Goal: Information Seeking & Learning: Check status

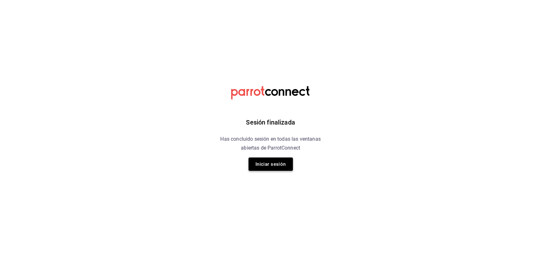
click at [284, 161] on button "Iniciar sesión" at bounding box center [270, 163] width 44 height 13
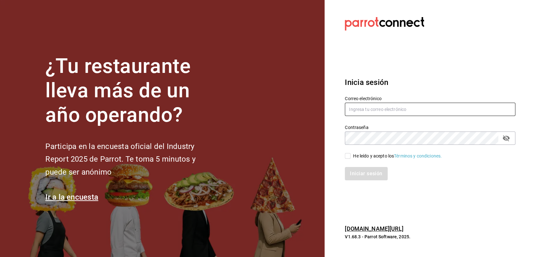
type input "admcuartoderosas@gmail.com"
click at [348, 155] on input "He leído y acepto los Términos y condiciones." at bounding box center [348, 156] width 6 height 6
checkbox input "true"
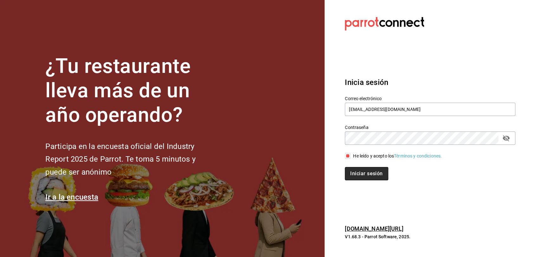
click at [352, 170] on button "Iniciar sesión" at bounding box center [366, 173] width 43 height 13
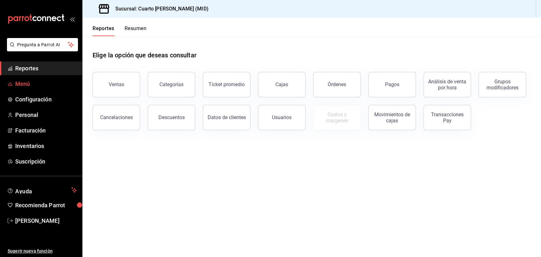
click at [24, 81] on span "Menú" at bounding box center [46, 84] width 62 height 9
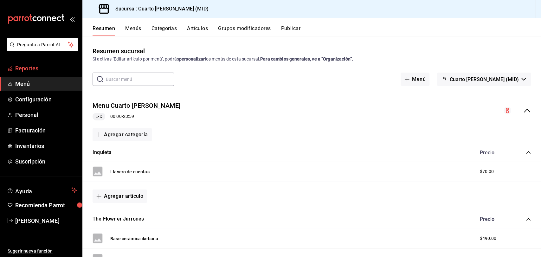
click at [32, 68] on span "Reportes" at bounding box center [46, 68] width 62 height 9
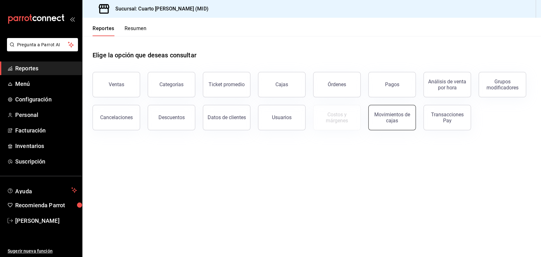
click at [388, 111] on button "Movimientos de cajas" at bounding box center [392, 117] width 48 height 25
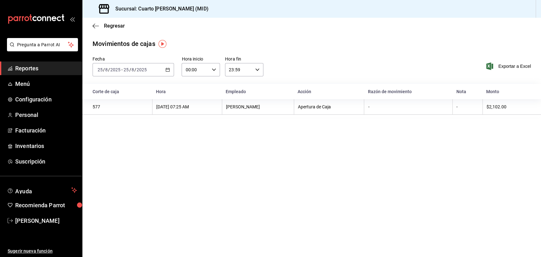
click at [170, 72] on div "[DATE] [DATE] - [DATE] [DATE]" at bounding box center [132, 69] width 81 height 13
click at [129, 158] on span "Rango de fechas" at bounding box center [122, 160] width 49 height 7
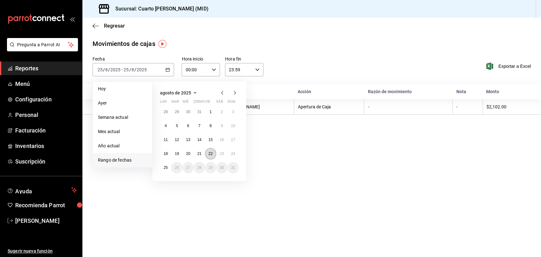
click at [210, 151] on abbr "22" at bounding box center [210, 153] width 4 height 4
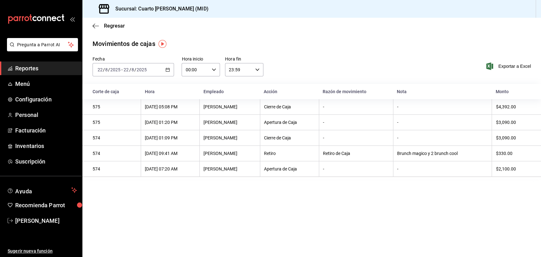
click at [366, 41] on div "Movimientos de cajas" at bounding box center [311, 44] width 438 height 10
click at [129, 67] on span "/" at bounding box center [130, 69] width 2 height 5
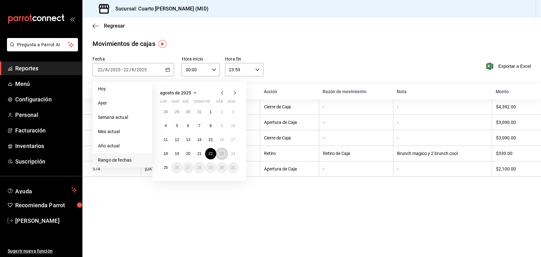
click at [220, 155] on abbr "23" at bounding box center [222, 153] width 4 height 4
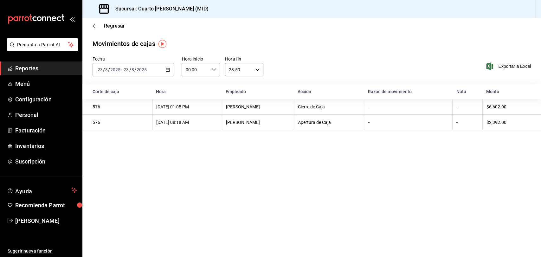
click at [162, 72] on div "[DATE] [DATE] - [DATE] [DATE]" at bounding box center [132, 69] width 81 height 13
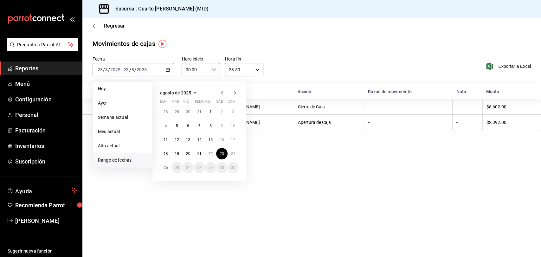
click at [289, 47] on div "Movimientos de cajas" at bounding box center [311, 44] width 438 height 10
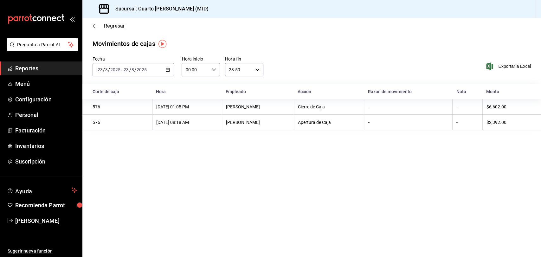
click at [99, 25] on span "Regresar" at bounding box center [108, 26] width 32 height 6
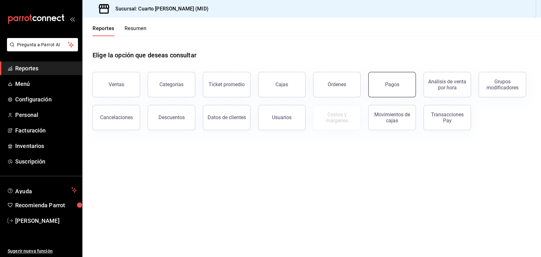
click at [395, 83] on div "Pagos" at bounding box center [392, 84] width 14 height 6
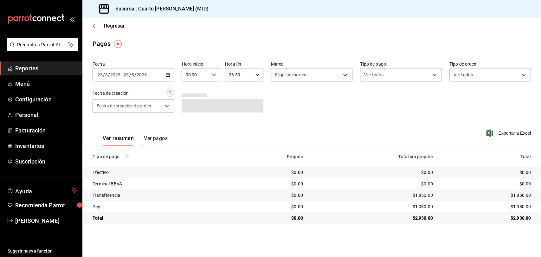
click at [170, 74] on icon "button" at bounding box center [167, 75] width 4 height 4
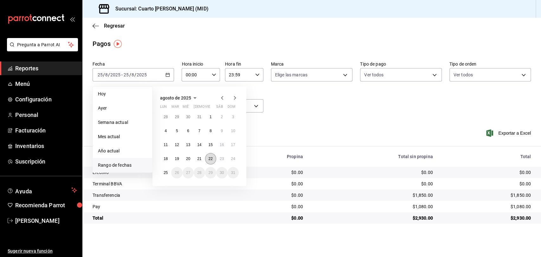
click at [209, 156] on button "22" at bounding box center [210, 158] width 11 height 11
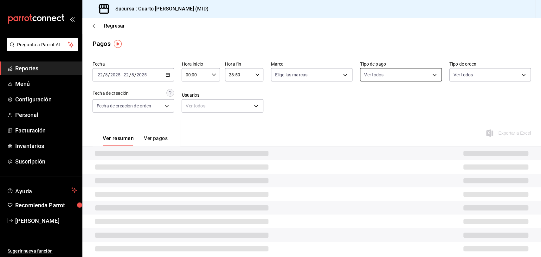
click at [380, 73] on body "Pregunta a Parrot AI Reportes Menú Configuración Personal Facturación Inventari…" at bounding box center [270, 128] width 541 height 257
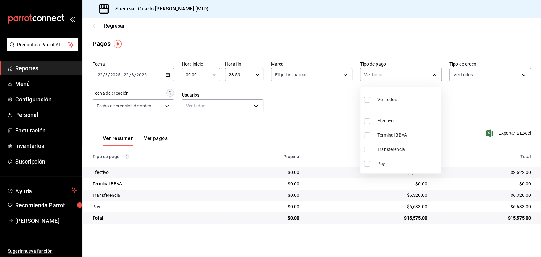
click at [394, 98] on span "Ver todos" at bounding box center [386, 99] width 19 height 7
type input "087219cd-0e7e-4a58-a399-b3185a1a2963,61a8738b-0bbb-4072-bd97-4c23dc53eaea,9dabe…"
checkbox input "true"
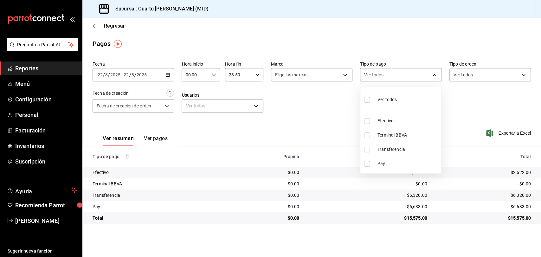
checkbox input "true"
click at [317, 92] on div at bounding box center [270, 128] width 541 height 257
click at [383, 62] on label "Tipo de pago" at bounding box center [400, 64] width 81 height 4
click at [380, 77] on body "Pregunta a Parrot AI Reportes Menú Configuración Personal Facturación Inventari…" at bounding box center [270, 128] width 541 height 257
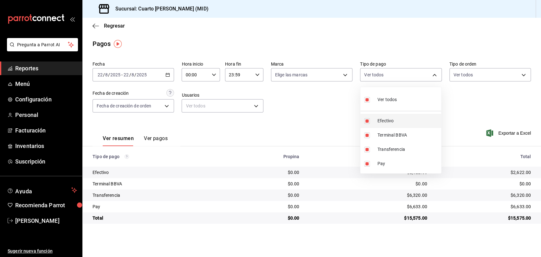
click at [379, 122] on span "Efectivo" at bounding box center [407, 121] width 61 height 7
type input "61a8738b-0bbb-4072-bd97-4c23dc53eaea,9dabe64b-508b-44c9-b7bc-1ee14ac177ef,1ecb7…"
checkbox input "false"
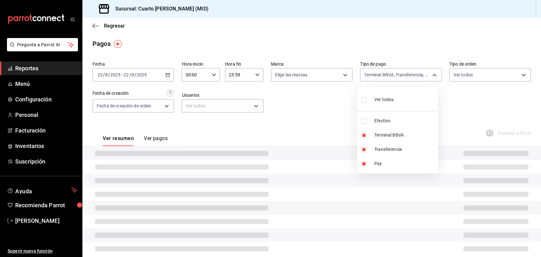
click at [323, 117] on div at bounding box center [270, 128] width 541 height 257
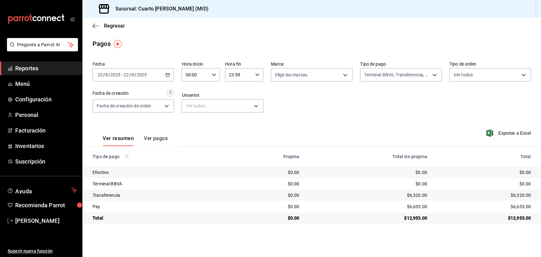
click at [31, 69] on span "Reportes" at bounding box center [46, 68] width 62 height 9
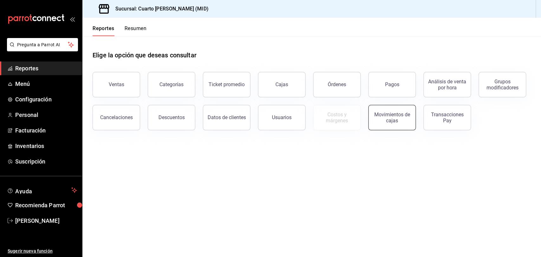
click at [377, 115] on div "Movimientos de cajas" at bounding box center [391, 117] width 39 height 12
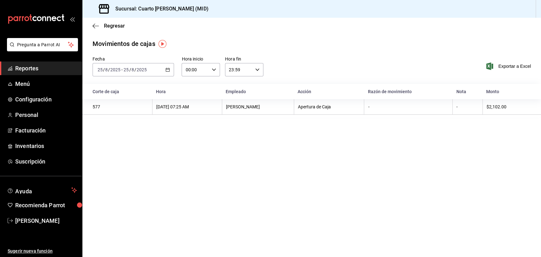
click at [153, 68] on div "[DATE] [DATE] - [DATE] [DATE]" at bounding box center [132, 69] width 81 height 13
click at [116, 159] on span "Rango de fechas" at bounding box center [122, 160] width 49 height 7
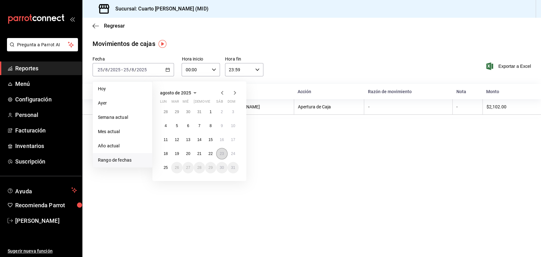
click at [223, 154] on abbr "23" at bounding box center [222, 153] width 4 height 4
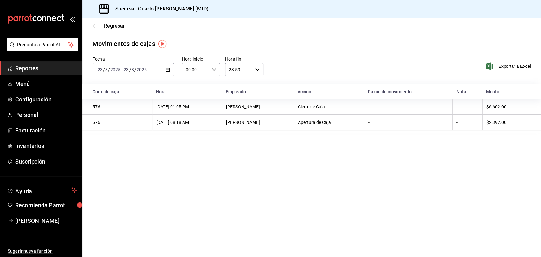
click at [168, 72] on div "[DATE] [DATE] - [DATE] [DATE]" at bounding box center [132, 69] width 81 height 13
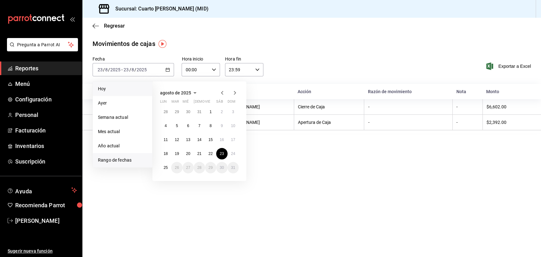
click at [118, 89] on span "Hoy" at bounding box center [122, 89] width 49 height 7
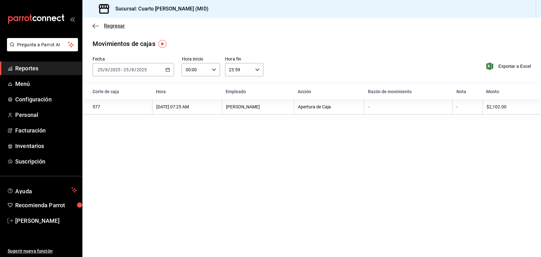
click at [93, 25] on icon "button" at bounding box center [95, 26] width 6 height 6
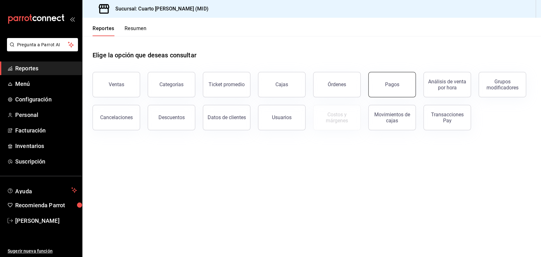
click at [394, 78] on button "Pagos" at bounding box center [392, 84] width 48 height 25
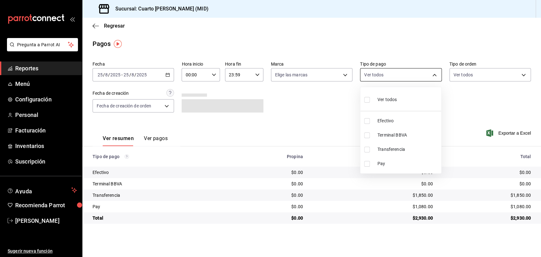
click at [396, 76] on body "Pregunta a Parrot AI Reportes Menú Configuración Personal Facturación Inventari…" at bounding box center [270, 128] width 541 height 257
click at [162, 74] on div at bounding box center [270, 128] width 541 height 257
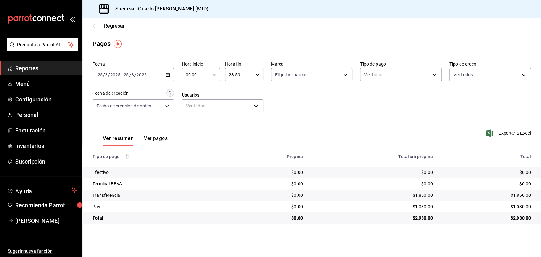
click at [168, 76] on icon "button" at bounding box center [167, 75] width 4 height 4
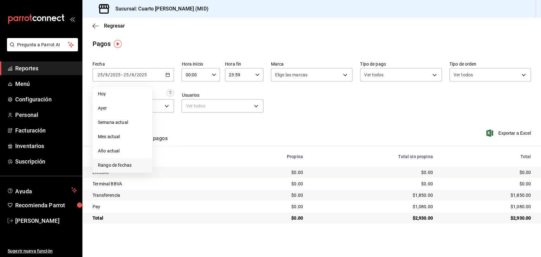
click at [124, 163] on span "Rango de fechas" at bounding box center [122, 165] width 49 height 7
click at [220, 157] on abbr "23" at bounding box center [222, 158] width 4 height 4
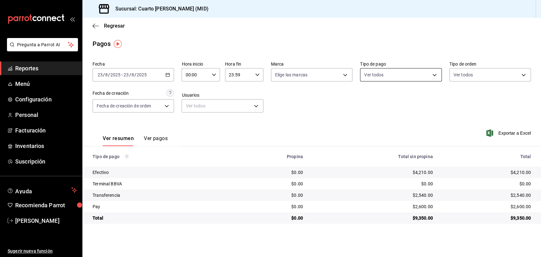
click at [412, 72] on body "Pregunta a Parrot AI Reportes Menú Configuración Personal Facturación Inventari…" at bounding box center [270, 128] width 541 height 257
click at [393, 104] on div "Ver todos" at bounding box center [380, 99] width 33 height 14
type input "087219cd-0e7e-4a58-a399-b3185a1a2963,61a8738b-0bbb-4072-bd97-4c23dc53eaea,9dabe…"
checkbox input "true"
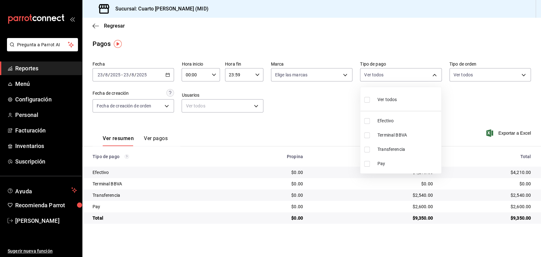
checkbox input "true"
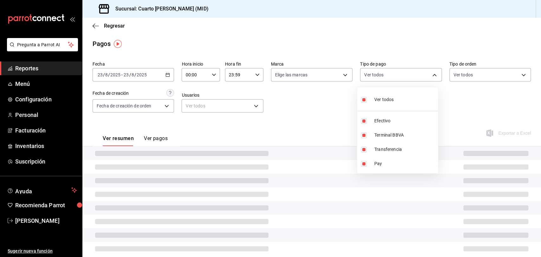
click at [354, 97] on div at bounding box center [270, 128] width 541 height 257
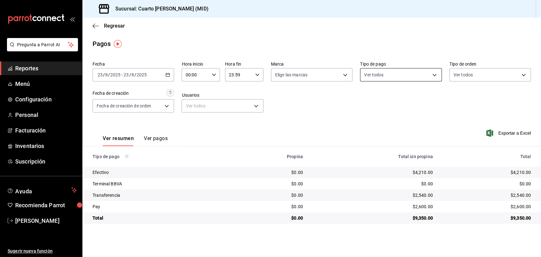
click at [417, 74] on body "Pregunta a Parrot AI Reportes Menú Configuración Personal Facturación Inventari…" at bounding box center [270, 128] width 541 height 257
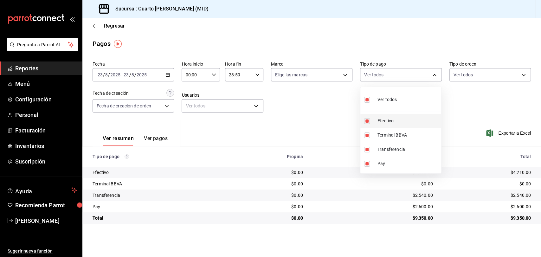
click at [409, 117] on li "Efectivo" at bounding box center [400, 121] width 81 height 14
type input "61a8738b-0bbb-4072-bd97-4c23dc53eaea,9dabe64b-508b-44c9-b7bc-1ee14ac177ef,1ecb7…"
checkbox input "false"
click at [329, 120] on div at bounding box center [270, 128] width 541 height 257
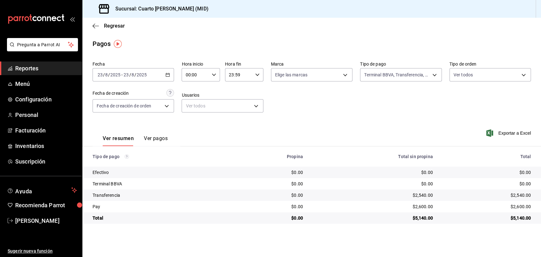
click at [92, 25] on div "Regresar" at bounding box center [311, 26] width 458 height 16
click at [93, 26] on icon "button" at bounding box center [93, 25] width 3 height 5
